Goal: Feedback & Contribution: Submit feedback/report problem

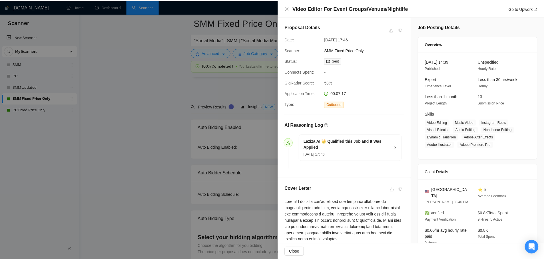
scroll to position [1525, 0]
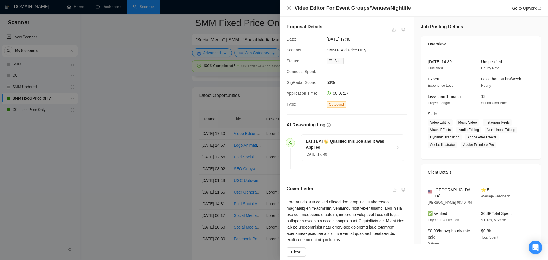
click at [152, 75] on div at bounding box center [274, 130] width 548 height 260
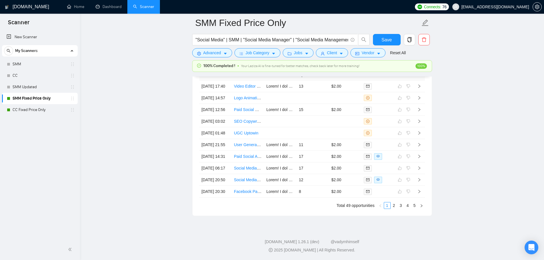
scroll to position [1544, 0]
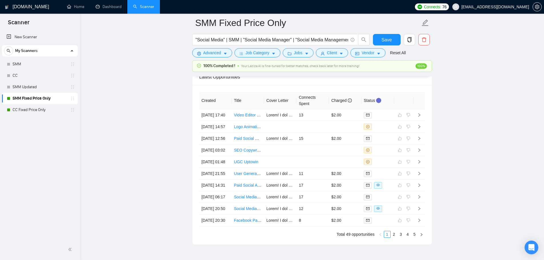
click at [23, 105] on link "CC Fixed Price Only" at bounding box center [40, 109] width 54 height 11
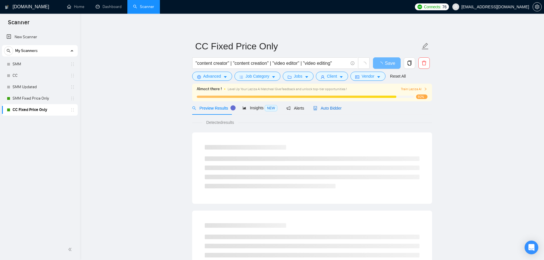
click at [320, 107] on span "Auto Bidder" at bounding box center [327, 108] width 28 height 5
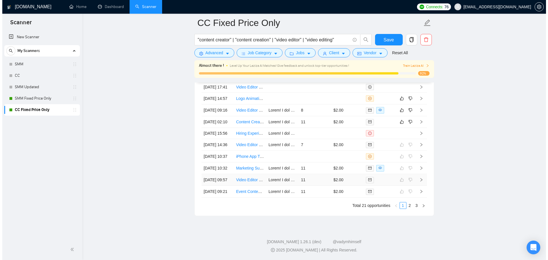
scroll to position [1540, 0]
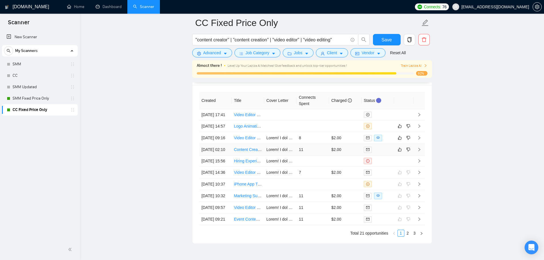
click at [322, 156] on td "11" at bounding box center [312, 150] width 33 height 12
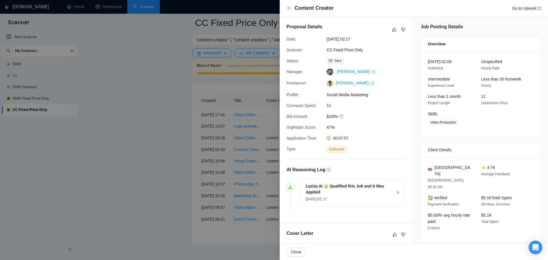
scroll to position [143, 0]
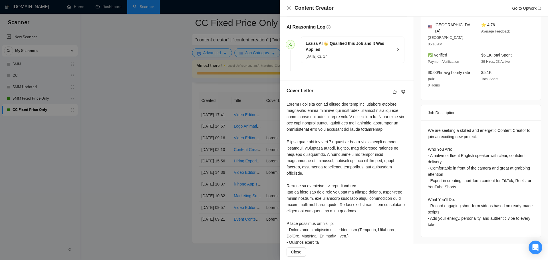
click at [226, 164] on div at bounding box center [274, 130] width 548 height 260
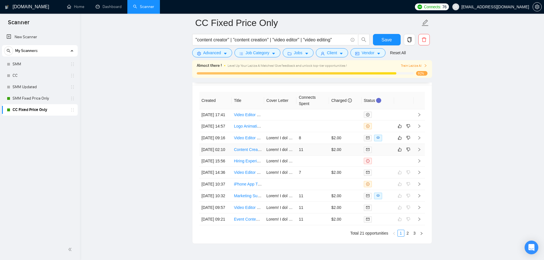
click at [316, 156] on td "11" at bounding box center [312, 150] width 33 height 12
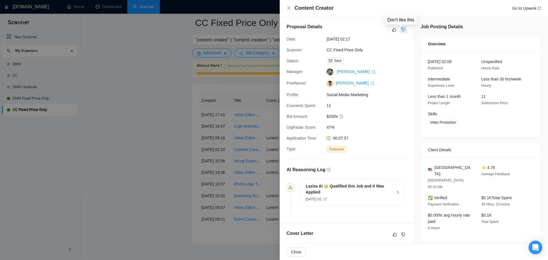
click at [402, 30] on icon "dislike" at bounding box center [404, 29] width 4 height 5
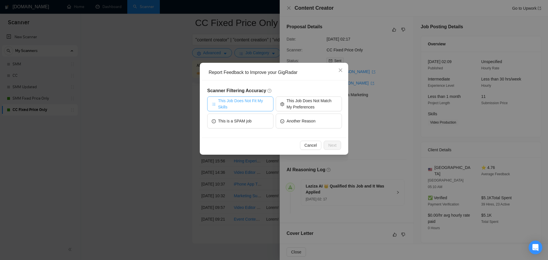
click at [229, 104] on span "This Job Does Not Fit My Skills" at bounding box center [243, 104] width 51 height 13
click at [334, 147] on span "Next" at bounding box center [332, 145] width 8 height 6
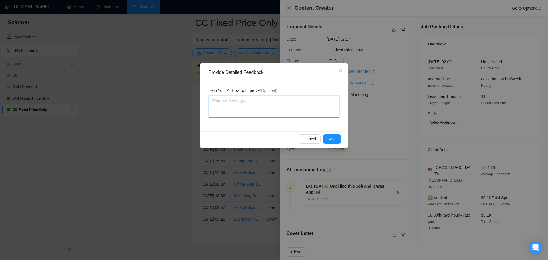
click at [248, 108] on textarea at bounding box center [274, 107] width 131 height 22
type textarea "T"
type textarea "Th"
type textarea "Thi"
type textarea "This"
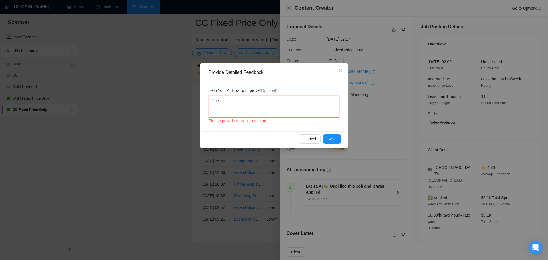
type textarea "This"
type textarea "This j"
type textarea "This jo"
type textarea "This job"
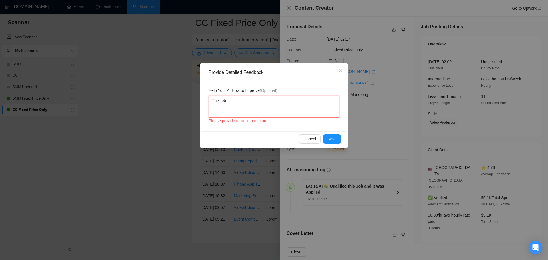
type textarea "This job r"
type textarea "This job re"
type textarea "This job requ"
type textarea "This job requir"
type textarea "This job require"
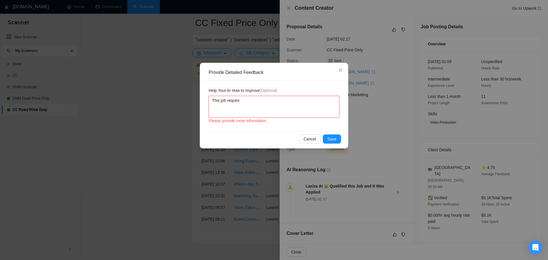
type textarea "This job requires"
type textarea "This job requires f"
type textarea "This job requires fi"
type textarea "This job requires fil"
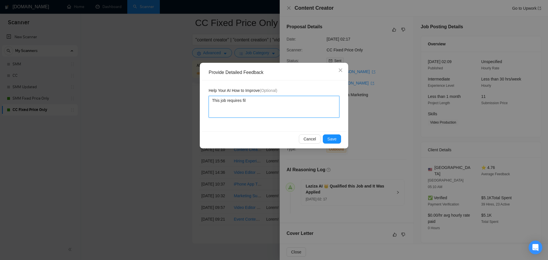
type textarea "This job requires film"
type textarea "This job requires filmi"
type textarea "This job requires filmin"
type textarea "This job requires filming"
type textarea "This job requires filming/"
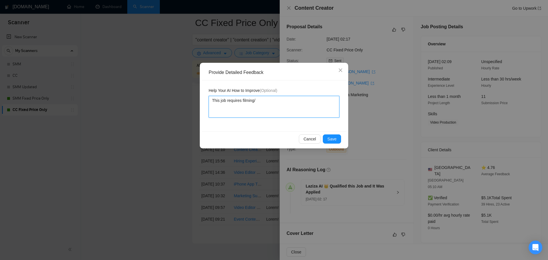
type textarea "This job requires filming/r"
type textarea "This job requires filming/re"
type textarea "This job requires filming/rec"
type textarea "This job requires filming/reco"
type textarea "This job requires filming/recor"
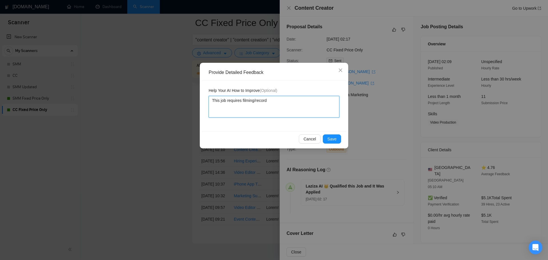
type textarea "This job requires filming/recordi"
type textarea "This job requires filming/recordin"
type textarea "This job requires filming/recording"
type textarea "This job requires filming/recording vb"
type textarea "This job requires filming/recording vbi"
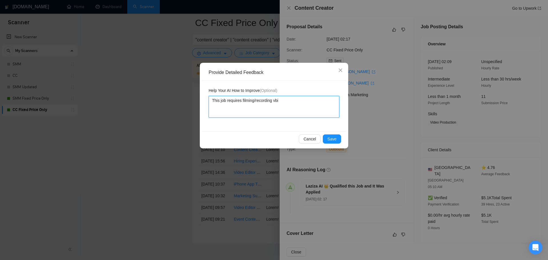
type textarea "This job requires filming/recording vbid"
type textarea "This job requires filming/recording vbide"
type textarea "This job requires filming/recording vbideo"
type textarea "This job requires filming/recording vbideos"
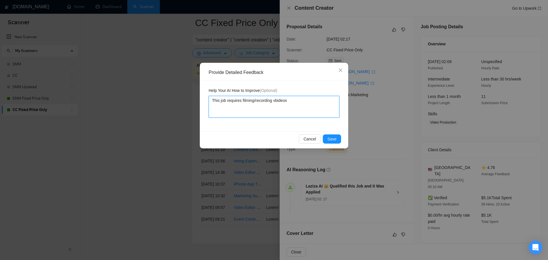
click at [278, 101] on textarea "This job requires filming/recording vbideos" at bounding box center [274, 107] width 131 height 22
type textarea "This job requires filming/recording videos"
click at [297, 100] on textarea "This job requires filming/recording videos" at bounding box center [274, 107] width 131 height 22
type textarea "This job requires filming/recording videos w"
type textarea "This job requires filming/recording videos wh"
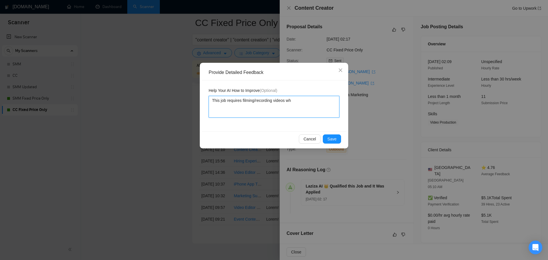
type textarea "This job requires filming/recording videos whi"
type textarea "This job requires filming/recording videos which"
type textarea "This job requires filming/recording videos which i"
type textarea "This job requires filming/recording videos which is"
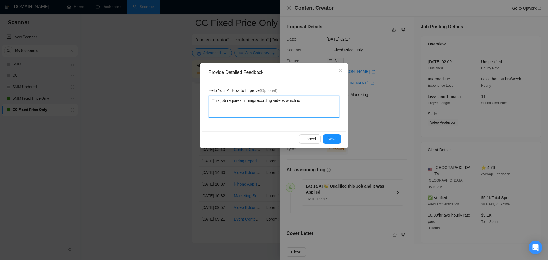
type textarea "This job requires filming/recording videos which is"
type textarea "This job requires filming/recording videos which is a"
type textarea "This job requires filming/recording videos which is a s"
type textarea "This job requires filming/recording videos which is a se"
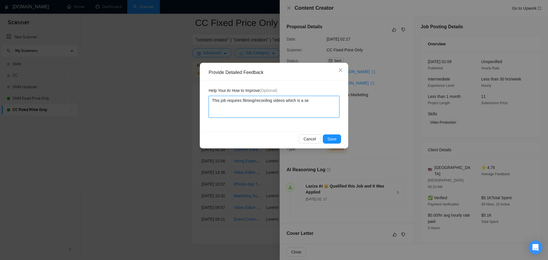
type textarea "This job requires filming/recording videos which is a ser"
type textarea "This job requires filming/recording videos which is a serv"
type textarea "This job requires filming/recording videos which is a servi"
type textarea "This job requires filming/recording videos which is a servic"
type textarea "This job requires filming/recording videos which is a service"
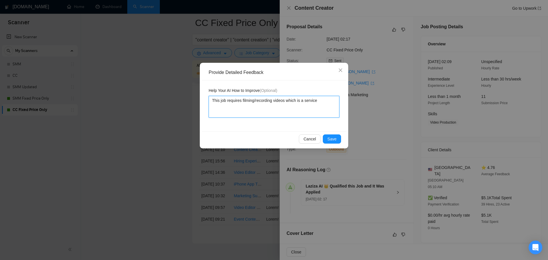
type textarea "This job requires filming/recording videos which is a service"
type textarea "This job requires filming/recording videos which is a service t"
type textarea "This job requires filming/recording videos which is a service th"
type textarea "This job requires filming/recording videos which is a service tha"
type textarea "This job requires filming/recording videos which is a service that"
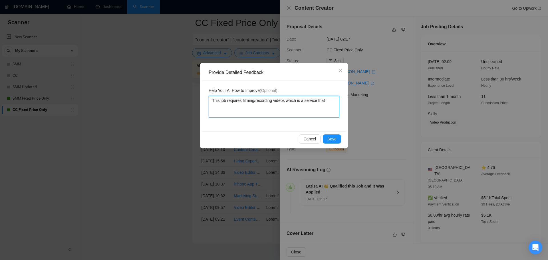
type textarea "This job requires filming/recording videos which is a service that t"
type textarea "This job requires filming/recording videos which is a service that the"
type textarea "This job requires filming/recording videos which is a service that the f"
type textarea "This job requires filming/recording videos which is a service that the fr"
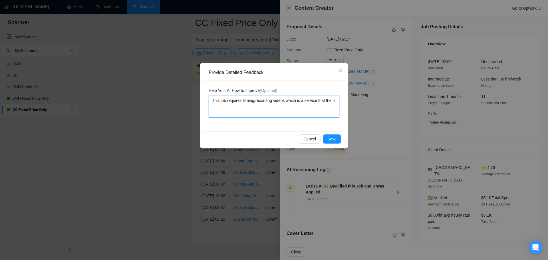
type textarea "This job requires filming/recording videos which is a service that the fra"
type textarea "This job requires filming/recording videos which is a service that the fr"
type textarea "This job requires filming/recording videos which is a service that the fre"
type textarea "This job requires filming/recording videos which is a service that the free"
type textarea "This job requires filming/recording videos which is a service that the freela"
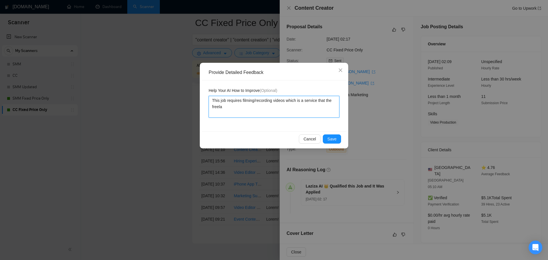
type textarea "This job requires filming/recording videos which is a service that the freelan"
type textarea "This job requires filming/recording videos which is a service that the freelanc"
type textarea "This job requires filming/recording videos which is a service that the freelance"
type textarea "This job requires filming/recording videos which is a service that the freelanc…"
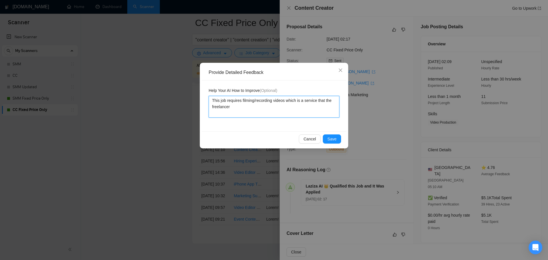
type textarea "This job requires filming/recording videos which is a service that the freelanc…"
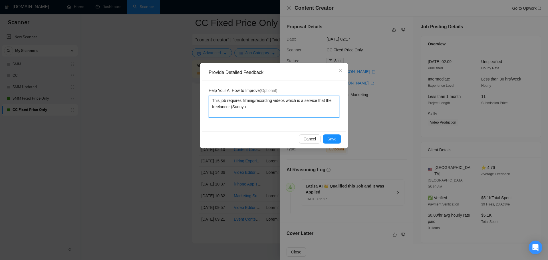
type textarea "This job requires filming/recording videos which is a service that the freelanc…"
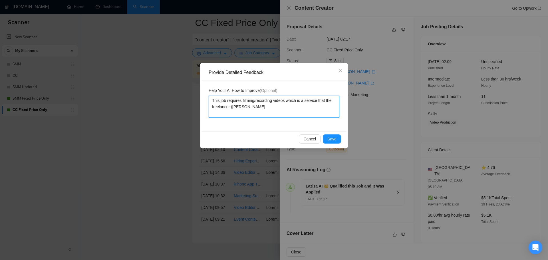
type textarea "This job requires filming/recording videos which is a service that the freelanc…"
drag, startPoint x: 325, startPoint y: 110, endPoint x: 326, endPoint y: 101, distance: 8.9
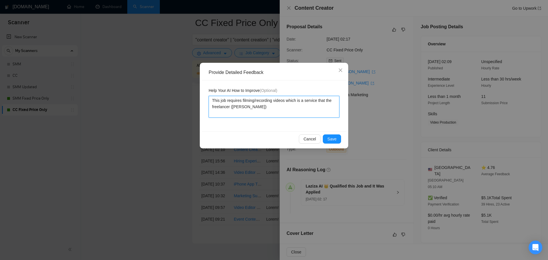
click at [326, 101] on textarea "This job requires filming/recording videos which is a service that the freelanc…" at bounding box center [274, 107] width 131 height 22
click at [320, 107] on textarea "This job requires filming/recording videos which is a service that the freelanc…" at bounding box center [274, 107] width 131 height 22
type textarea "This job requires filming/recording videos which is a service that the freelanc…"
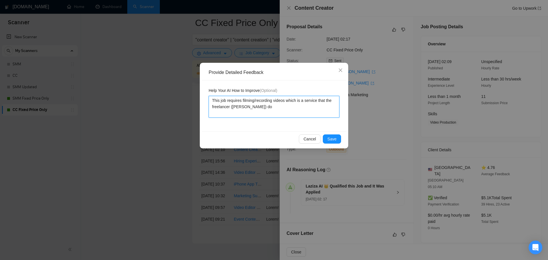
type textarea "This job requires filming/recording videos which is a service that the freelanc…"
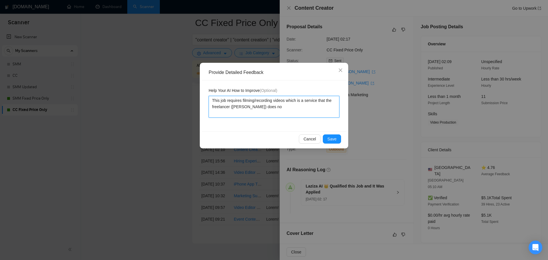
type textarea "This job requires filming/recording videos which is a service that the freelanc…"
click at [247, 113] on textarea "This job requires filming/recording videos which is a service that the freelanc…" at bounding box center [274, 107] width 131 height 22
click at [261, 111] on textarea "This job requires filming/recording videos which is a service that the freelanc…" at bounding box center [274, 107] width 131 height 22
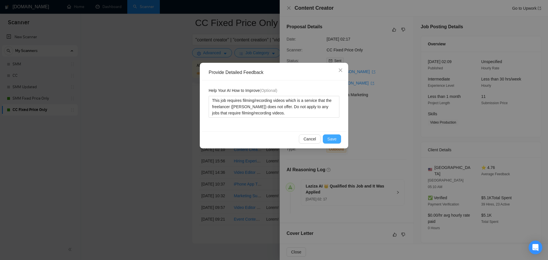
click at [328, 140] on button "Save" at bounding box center [332, 139] width 18 height 9
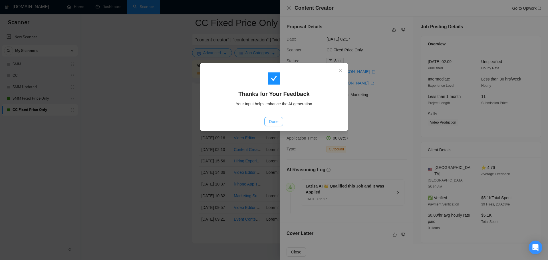
click at [276, 123] on span "Done" at bounding box center [273, 122] width 9 height 6
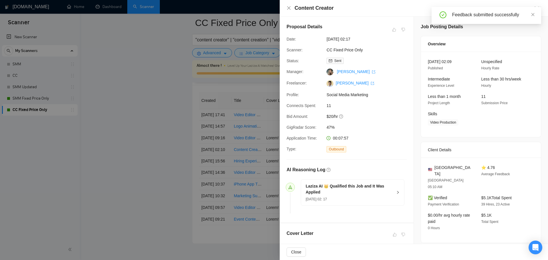
click at [218, 131] on div at bounding box center [274, 130] width 548 height 260
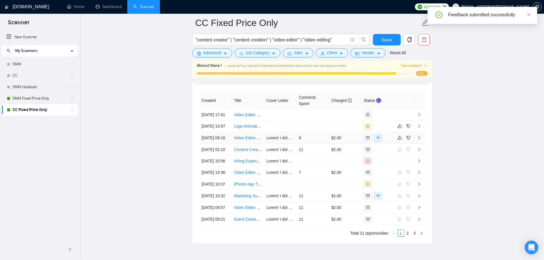
click at [352, 144] on td "$2.00" at bounding box center [345, 138] width 33 height 12
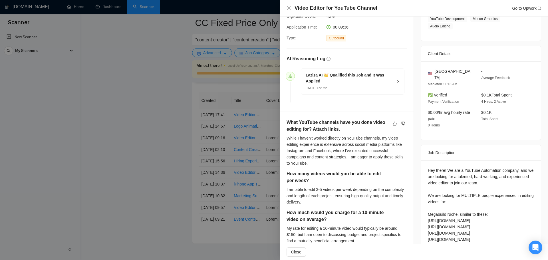
scroll to position [114, 0]
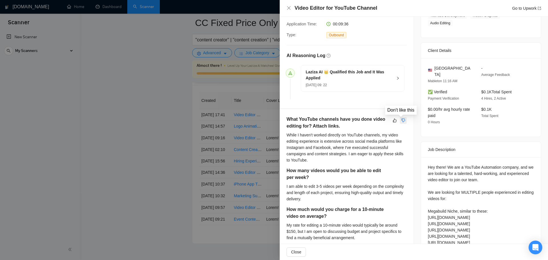
click at [402, 119] on icon "dislike" at bounding box center [404, 120] width 4 height 5
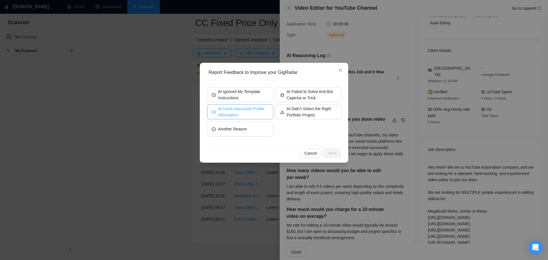
click at [240, 113] on span "AI Used Inaccurate Profile Information" at bounding box center [243, 112] width 51 height 13
click at [332, 155] on span "Next" at bounding box center [332, 153] width 8 height 6
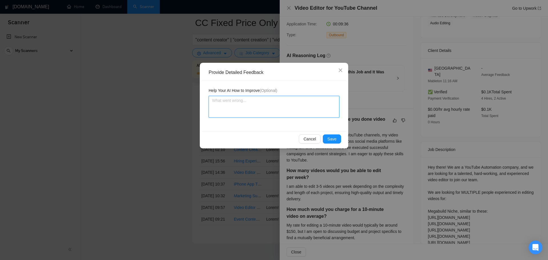
click at [250, 110] on textarea at bounding box center [274, 107] width 131 height 22
click at [247, 102] on textarea "The AI claimed that I do not have experience" at bounding box center [274, 107] width 131 height 22
paste textarea "the freelancer (Sunny Hari)"
click at [245, 101] on textarea "The AI claimed thatthe freelancer (Sunny Hari) do not have experience" at bounding box center [274, 107] width 131 height 22
click at [247, 101] on textarea "The AI claimed thatthe freelancer (Sunny Hari) do not have experience" at bounding box center [274, 107] width 131 height 22
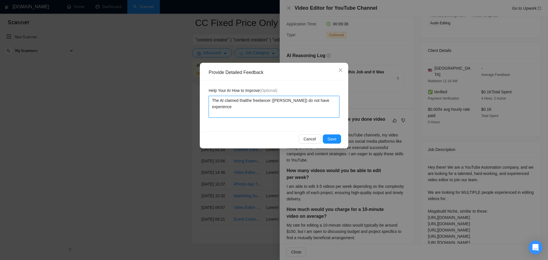
click at [246, 101] on textarea "The AI claimed thatthe freelancer (Sunny Hari) do not have experience" at bounding box center [274, 107] width 131 height 22
click at [283, 105] on textarea "The AI claimed that the freelancer (Sunny Hari) do not have experience" at bounding box center [274, 107] width 131 height 22
click at [300, 101] on textarea "The AI claimed that the freelancer (Sunny Hari) do not have experience" at bounding box center [274, 107] width 131 height 22
click at [324, 113] on textarea "The AI claimed that the freelancer (Sunny Hari) does not have experience" at bounding box center [274, 107] width 131 height 22
paste textarea "the freelancer (Sunny Hari)"
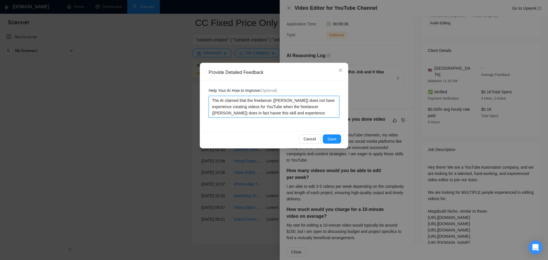
click at [251, 113] on textarea "The AI claimed that the freelancer (Sunny Hari) does not have experience creati…" at bounding box center [274, 107] width 131 height 22
click at [313, 110] on textarea "The AI claimed that the freelancer (Sunny Hari) does not have experience creati…" at bounding box center [274, 107] width 131 height 22
click at [332, 137] on span "Save" at bounding box center [332, 139] width 9 height 6
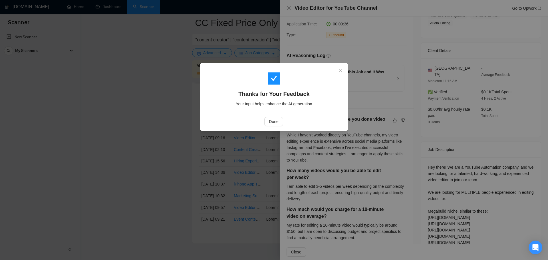
click at [255, 115] on div "Done" at bounding box center [274, 121] width 145 height 15
click at [275, 123] on span "Done" at bounding box center [273, 122] width 9 height 6
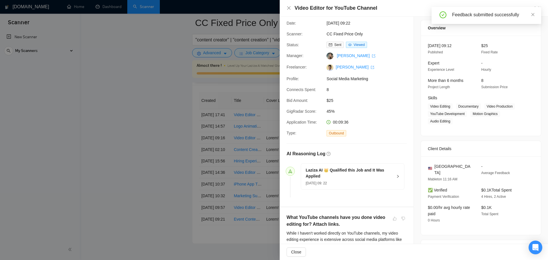
scroll to position [0, 0]
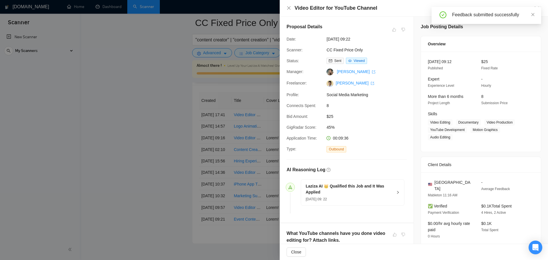
click at [223, 141] on div at bounding box center [274, 130] width 548 height 260
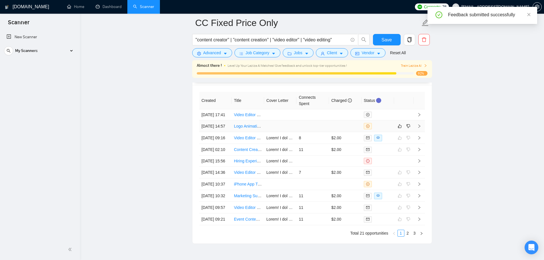
click at [324, 132] on td at bounding box center [312, 127] width 33 height 12
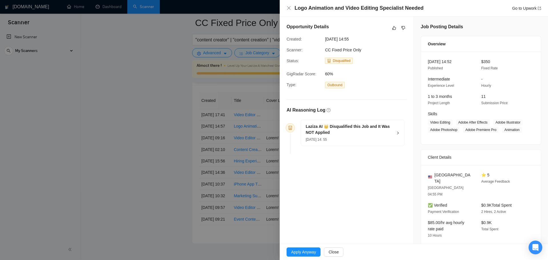
click at [221, 160] on div at bounding box center [274, 130] width 548 height 260
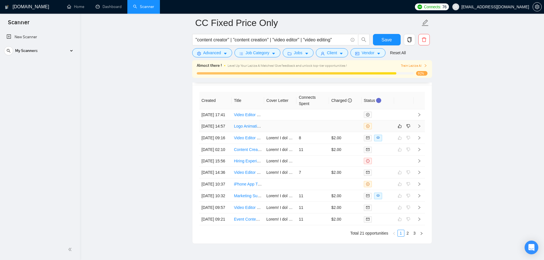
click at [320, 132] on td at bounding box center [312, 127] width 33 height 12
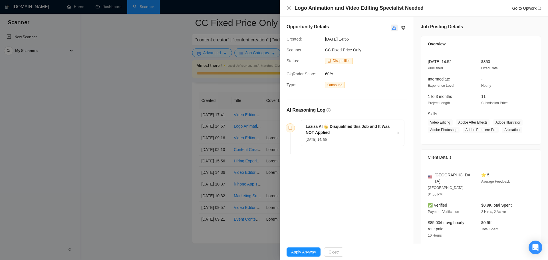
click at [392, 27] on icon "like" at bounding box center [394, 28] width 4 height 5
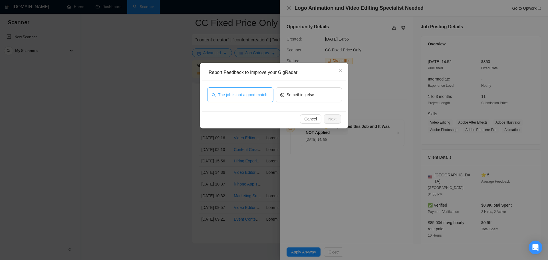
click at [257, 96] on span "The job is not a good match" at bounding box center [242, 95] width 49 height 6
click at [337, 121] on button "Next" at bounding box center [332, 119] width 17 height 9
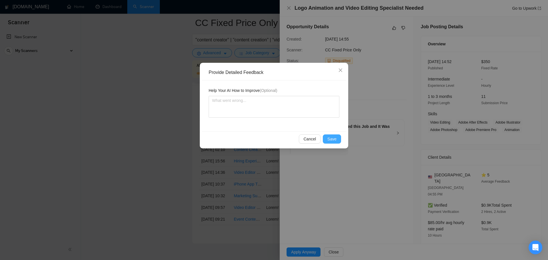
click at [335, 141] on span "Save" at bounding box center [332, 139] width 9 height 6
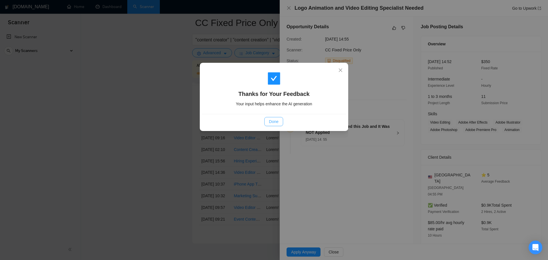
click at [277, 124] on span "Done" at bounding box center [273, 122] width 9 height 6
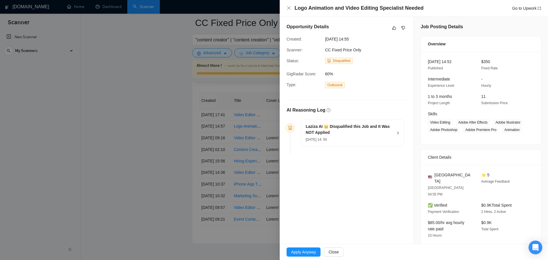
click at [170, 131] on div at bounding box center [274, 130] width 548 height 260
